Goal: Task Accomplishment & Management: Use online tool/utility

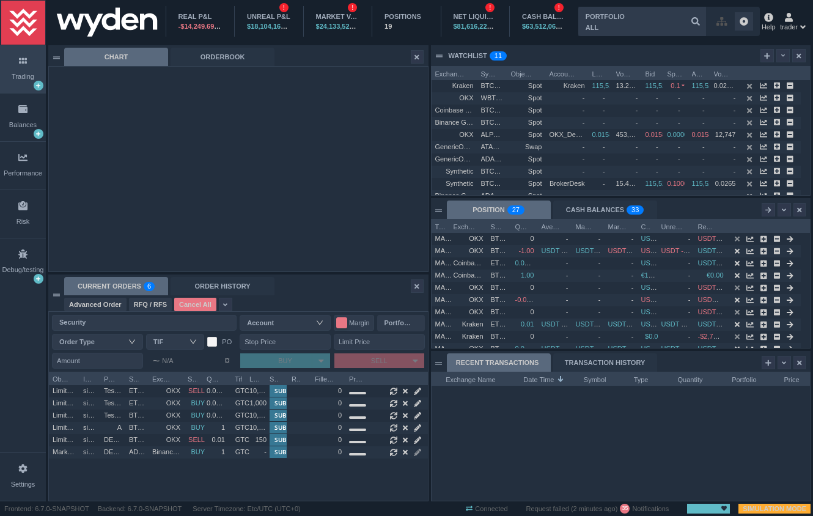
scroll to position [128, 378]
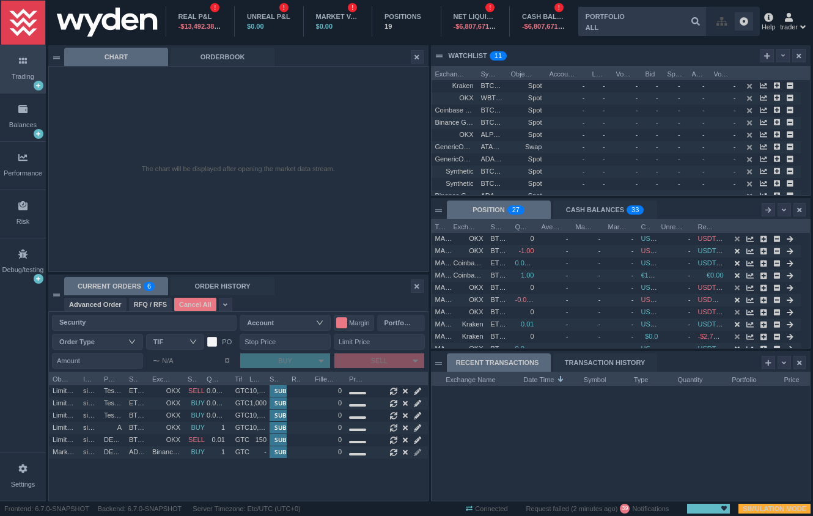
scroll to position [128, 378]
